Goal: Contribute content

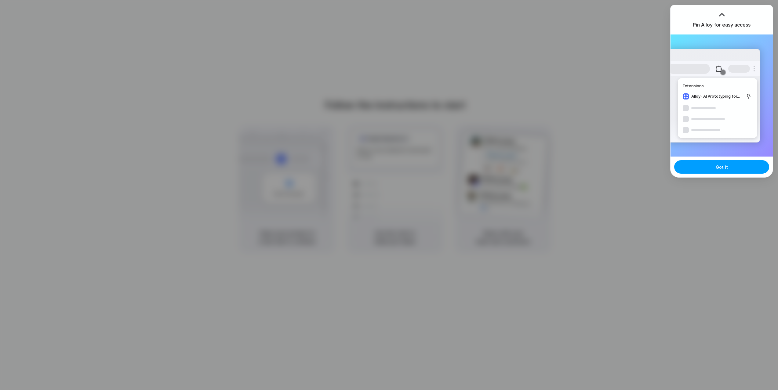
click at [726, 163] on button "Got it" at bounding box center [721, 166] width 95 height 13
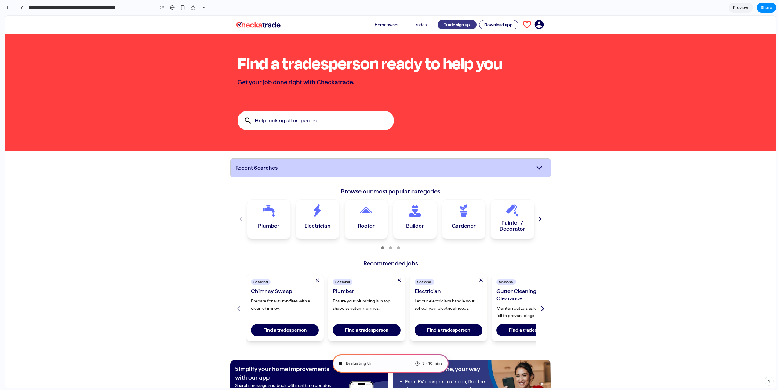
type input "**********"
